Goal: Task Accomplishment & Management: Use online tool/utility

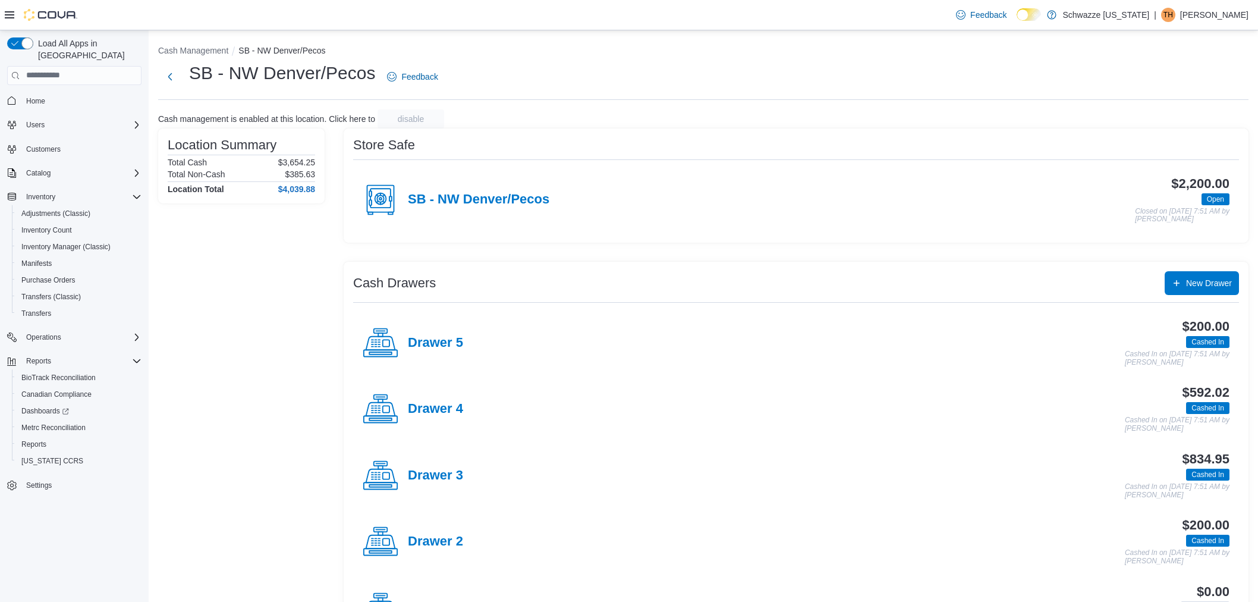
scroll to position [58, 0]
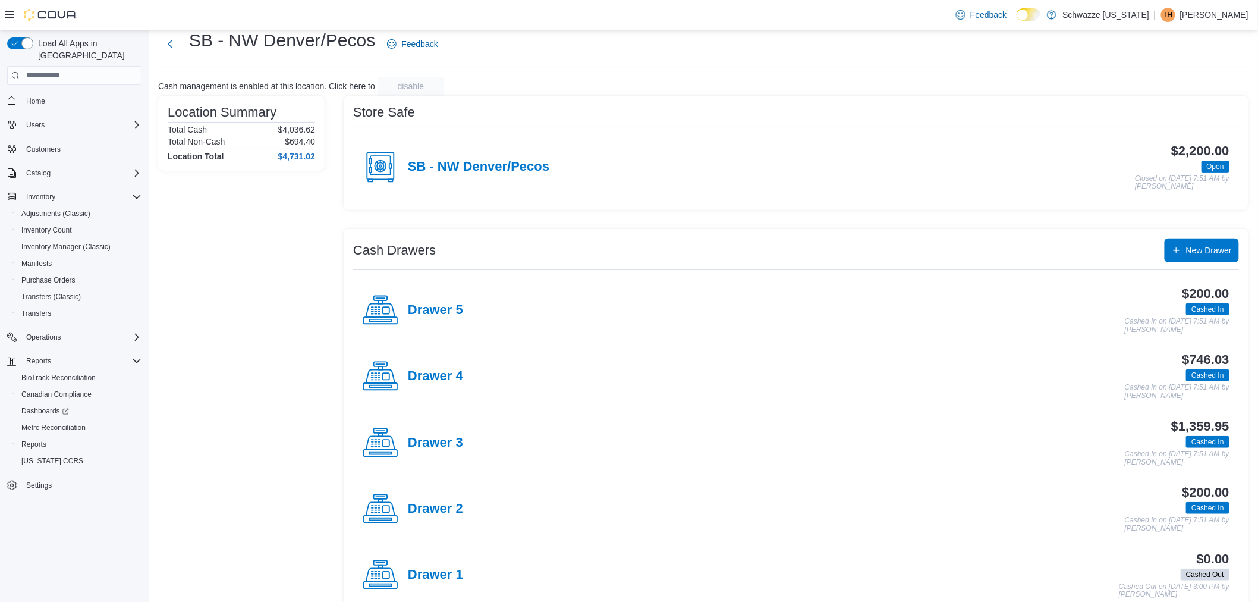
scroll to position [58, 0]
